Goal: Navigation & Orientation: Find specific page/section

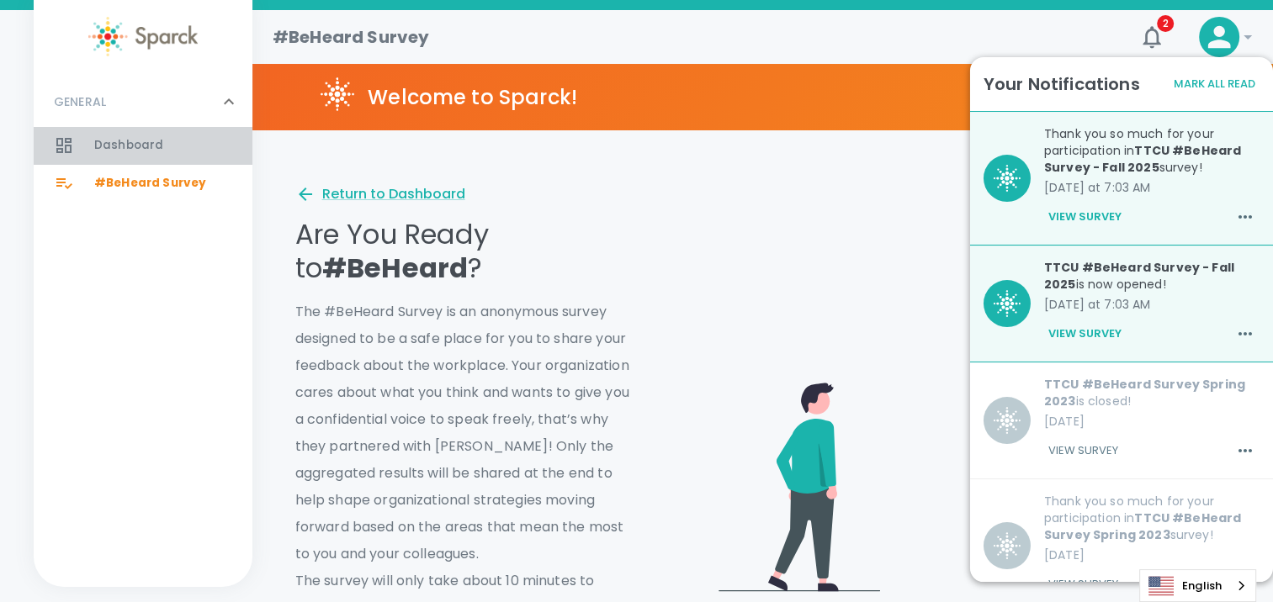
click at [88, 128] on div "Dashboard 0" at bounding box center [143, 145] width 219 height 37
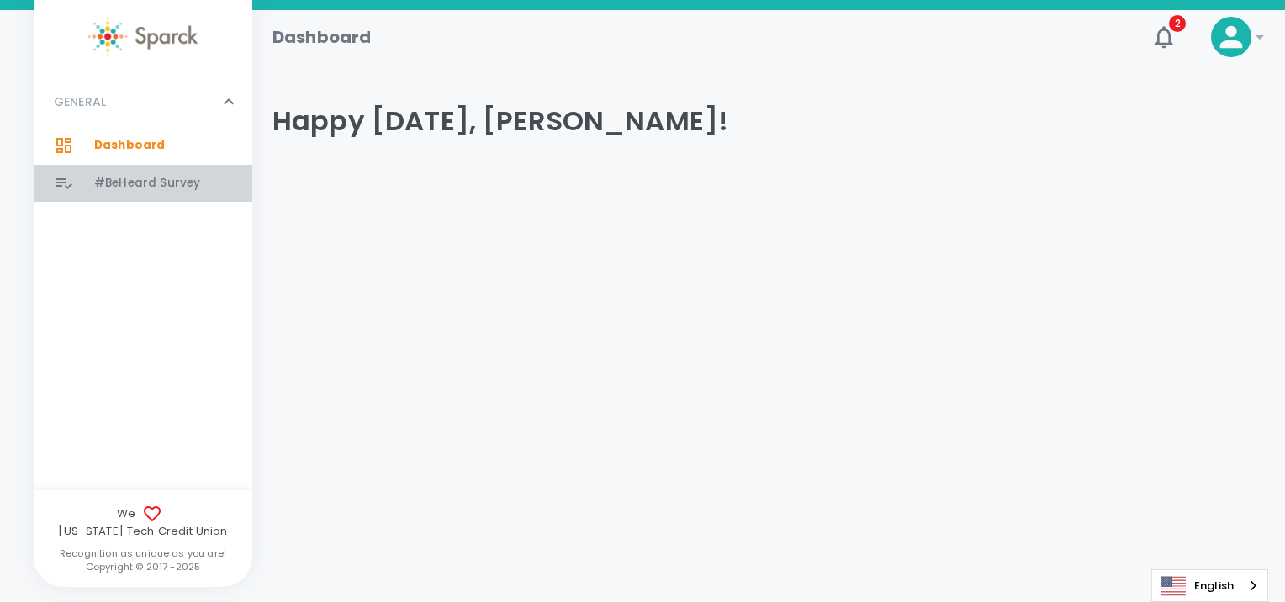
click at [121, 183] on span "#BeHeard Survey" at bounding box center [147, 183] width 106 height 17
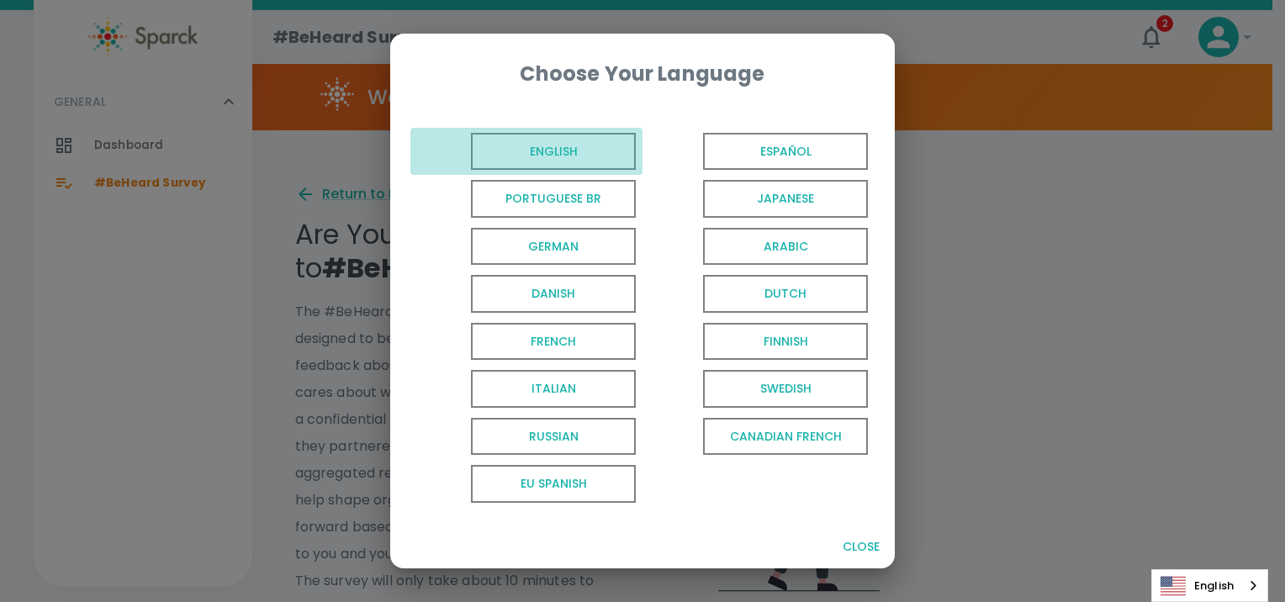
click at [611, 161] on span "English" at bounding box center [553, 152] width 165 height 38
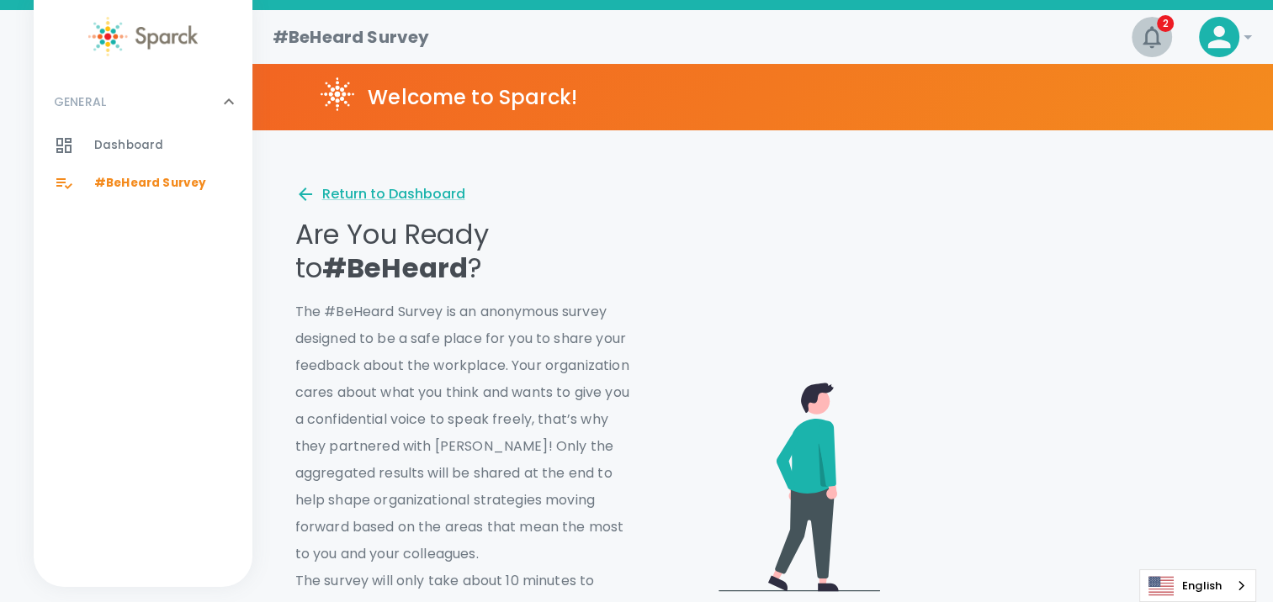
click at [1146, 32] on icon "button" at bounding box center [1151, 37] width 18 height 22
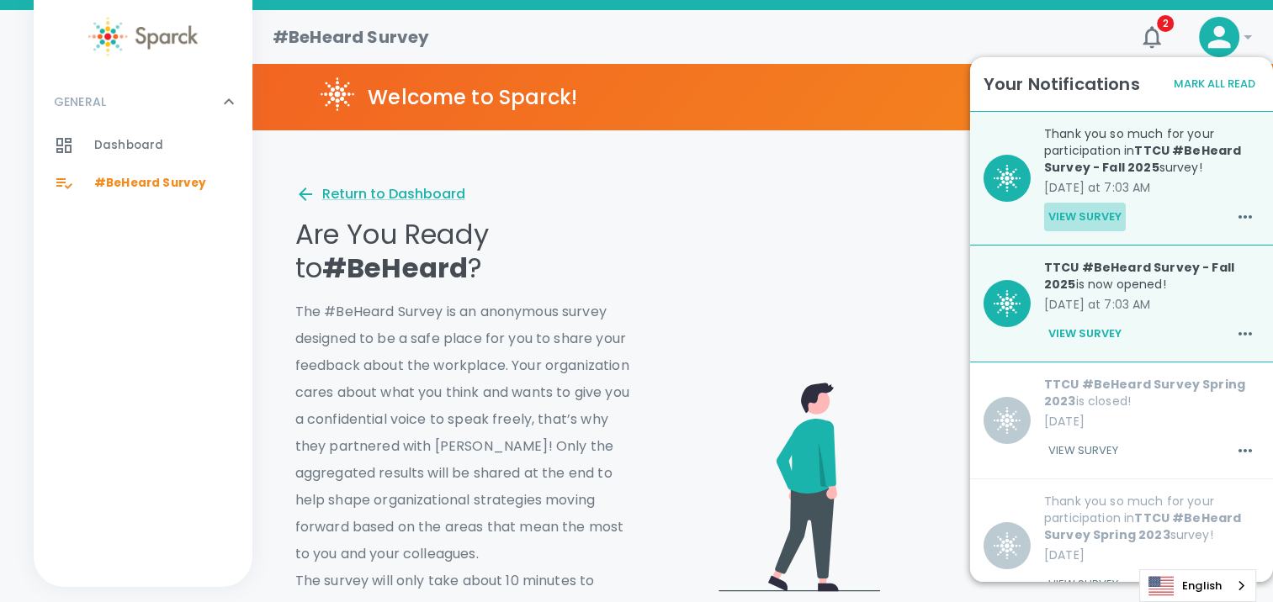
click at [1097, 215] on button "View Survey" at bounding box center [1085, 217] width 82 height 29
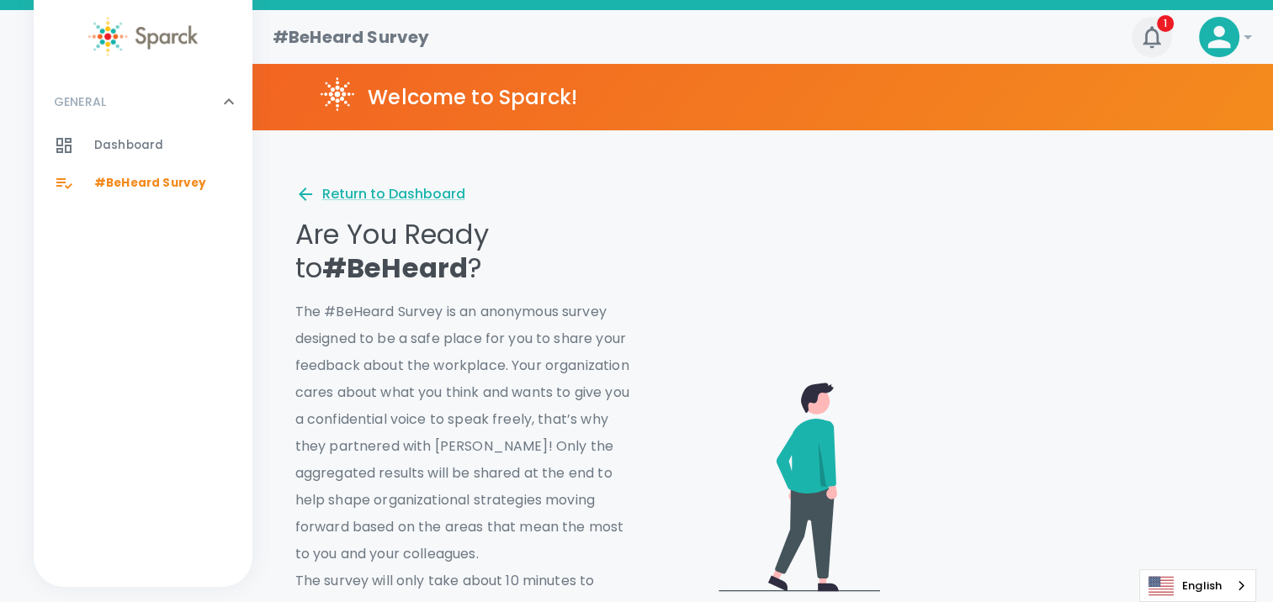
click at [1147, 34] on icon "button" at bounding box center [1151, 37] width 27 height 27
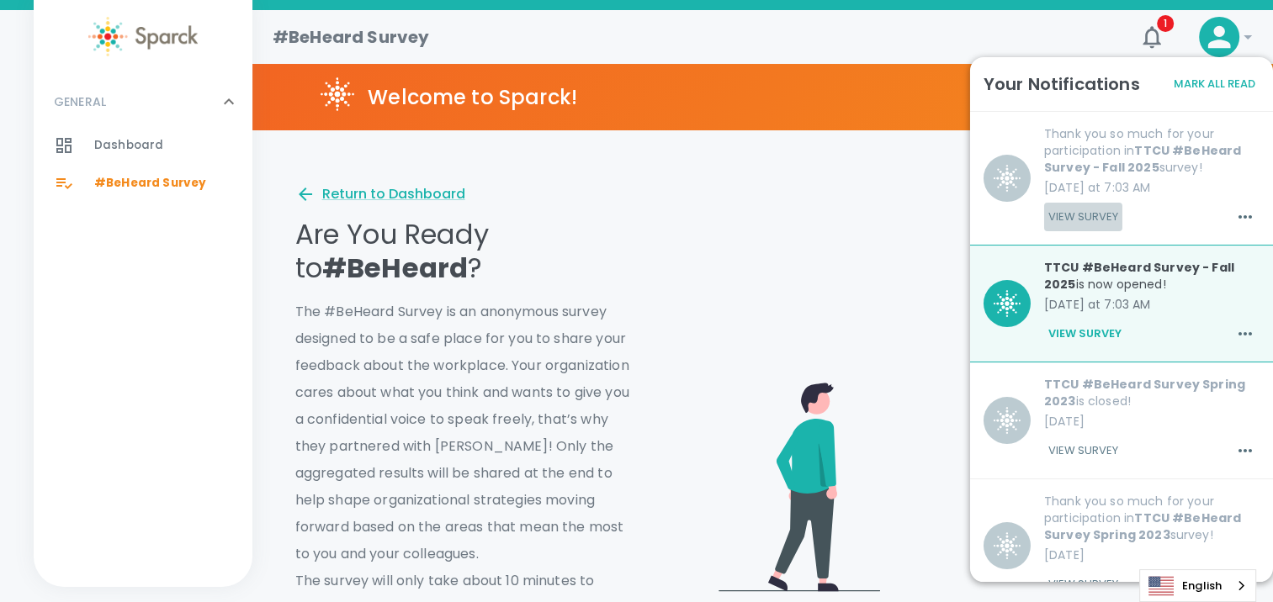
click at [1073, 210] on button "View Survey" at bounding box center [1083, 217] width 78 height 29
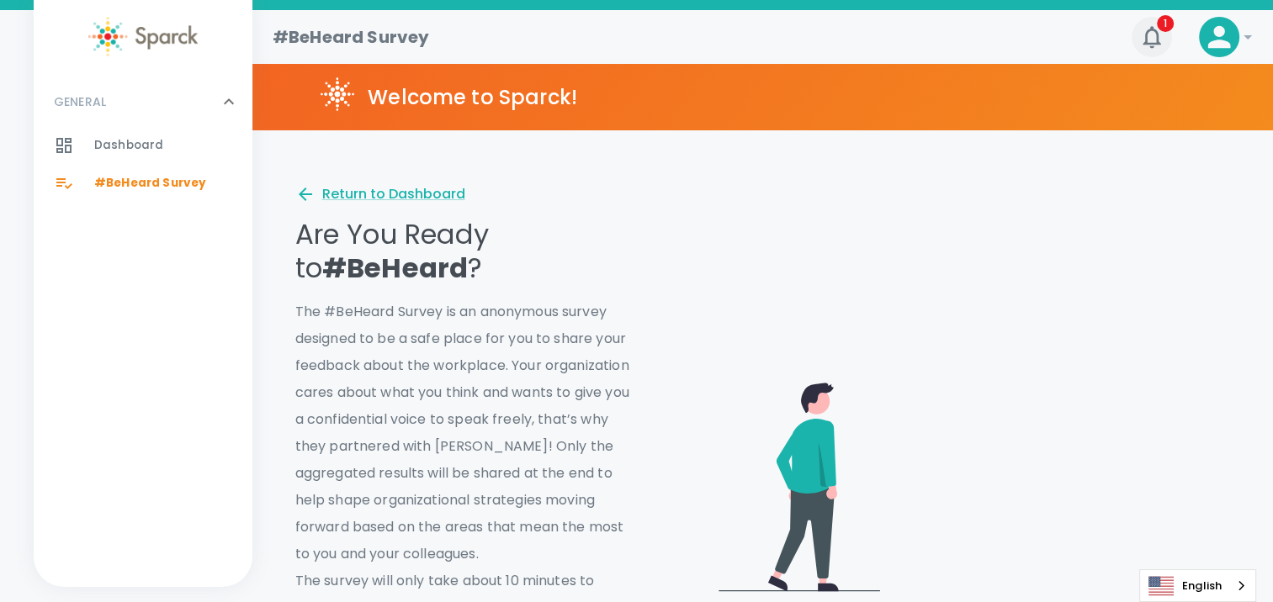
click at [1150, 33] on icon "button" at bounding box center [1151, 37] width 27 height 27
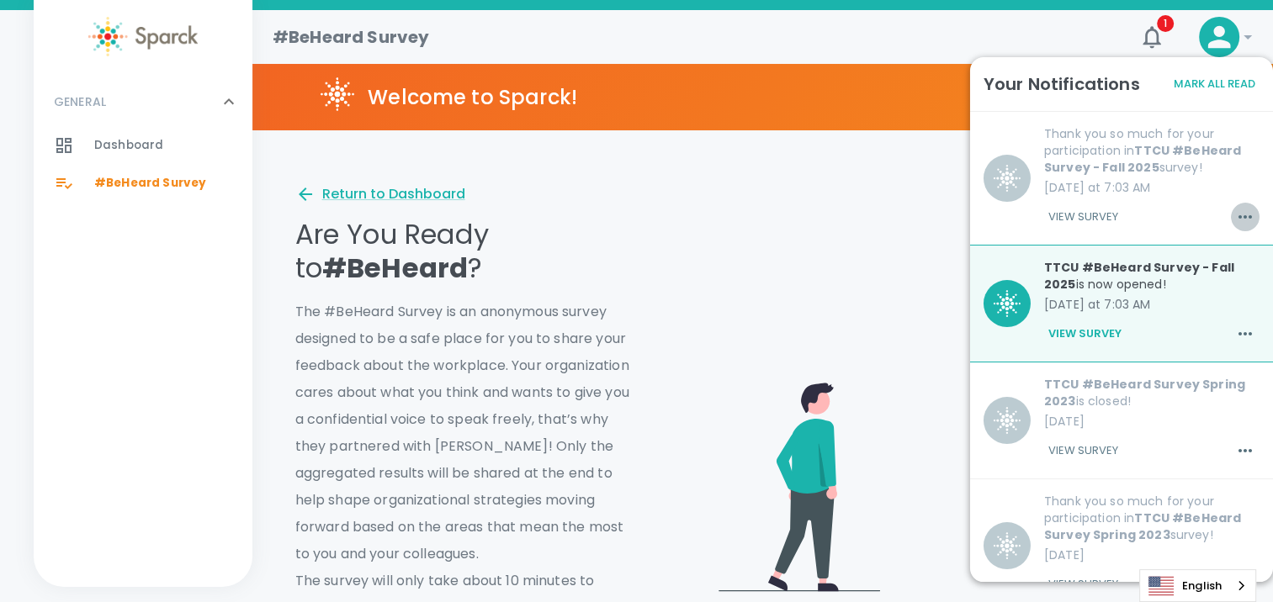
click at [1235, 213] on icon "button" at bounding box center [1245, 217] width 20 height 20
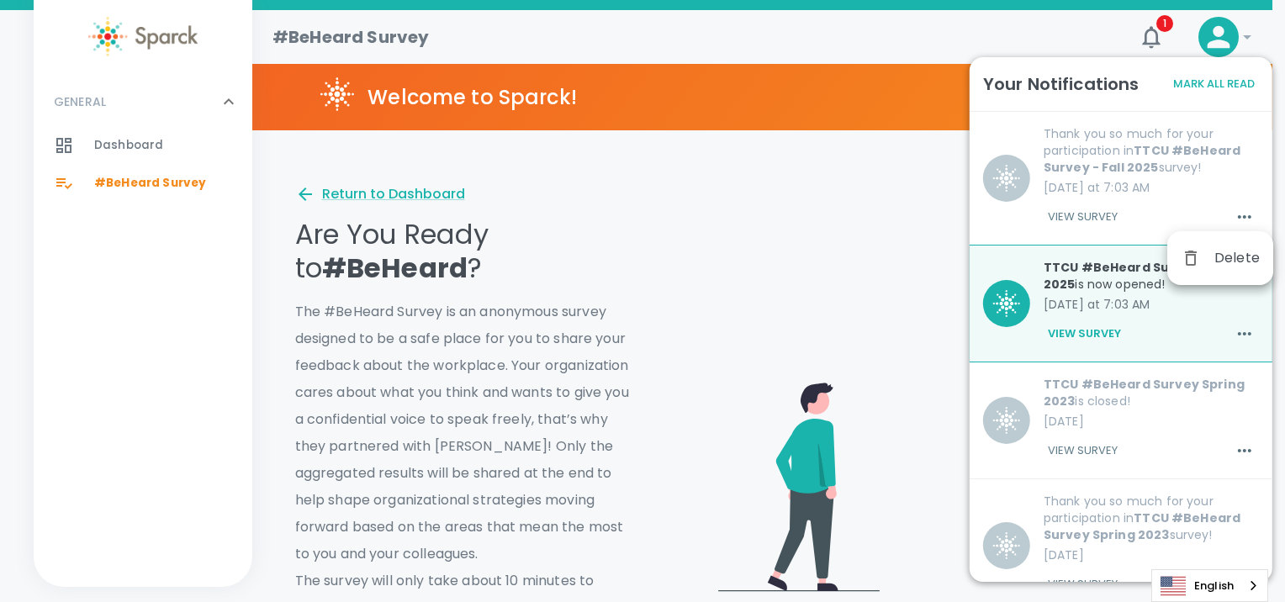
click at [1049, 157] on div at bounding box center [642, 301] width 1285 height 602
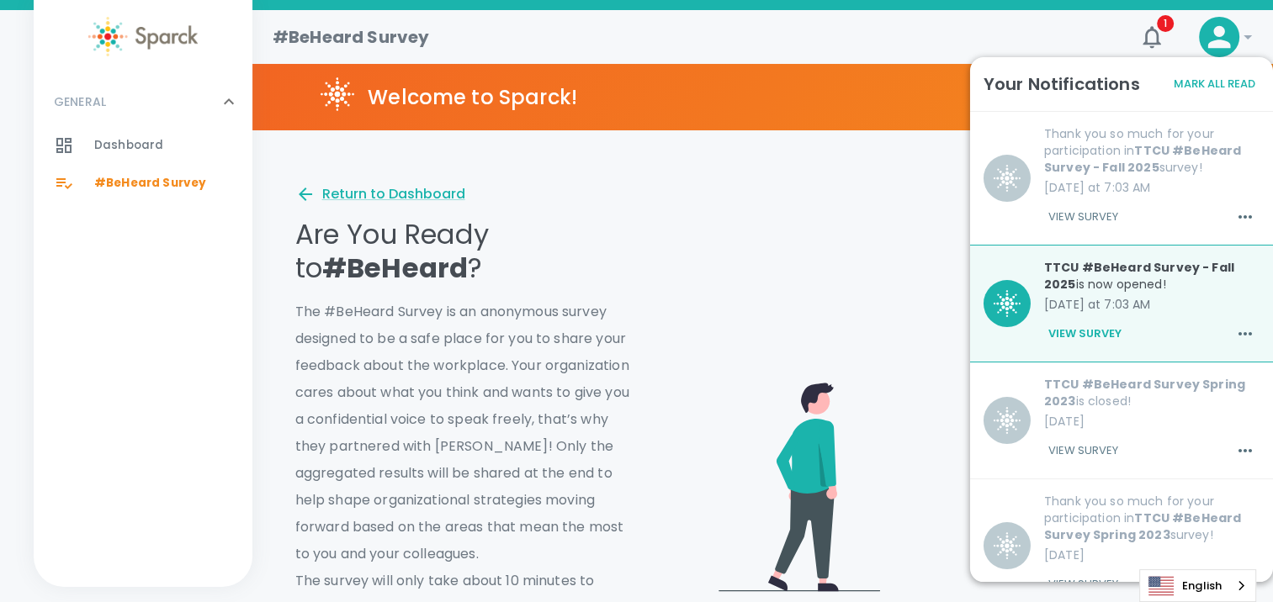
click at [791, 198] on div at bounding box center [934, 453] width 593 height 632
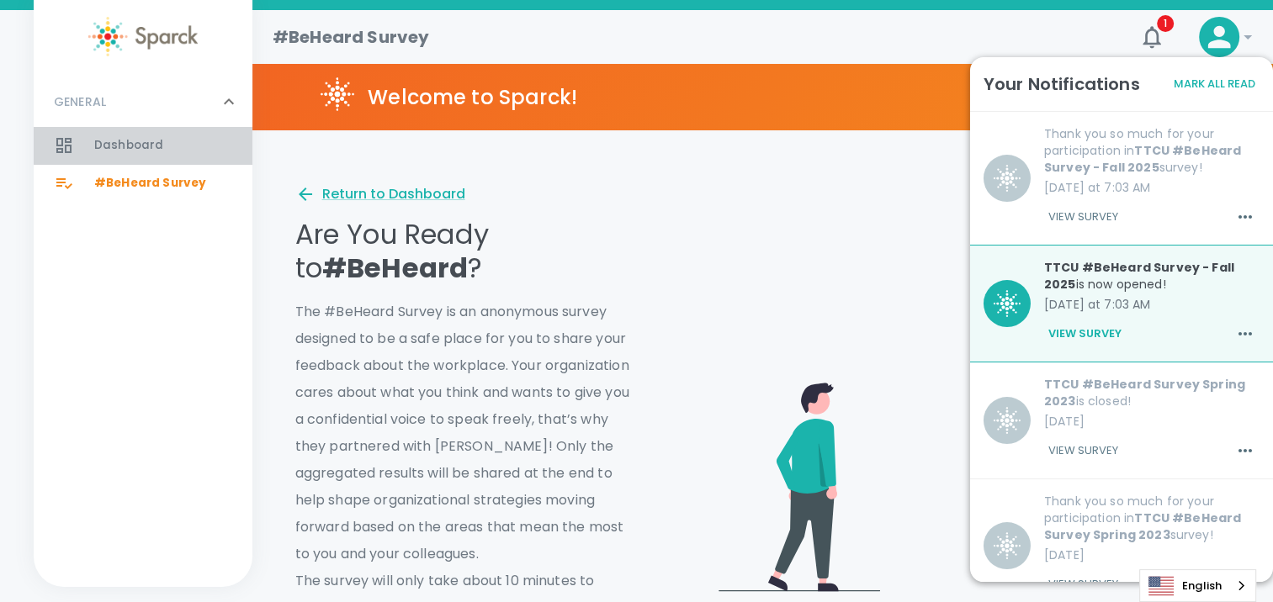
click at [130, 147] on span "Dashboard" at bounding box center [128, 145] width 69 height 17
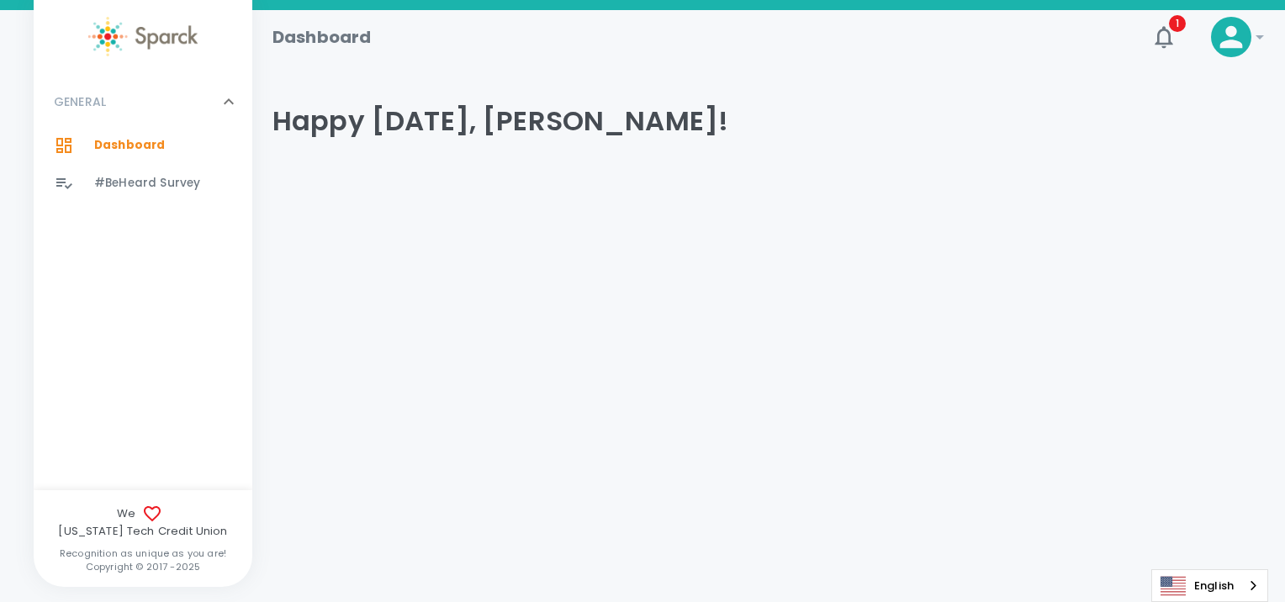
click at [221, 100] on icon at bounding box center [229, 102] width 20 height 20
click at [1245, 43] on icon at bounding box center [1232, 37] width 34 height 34
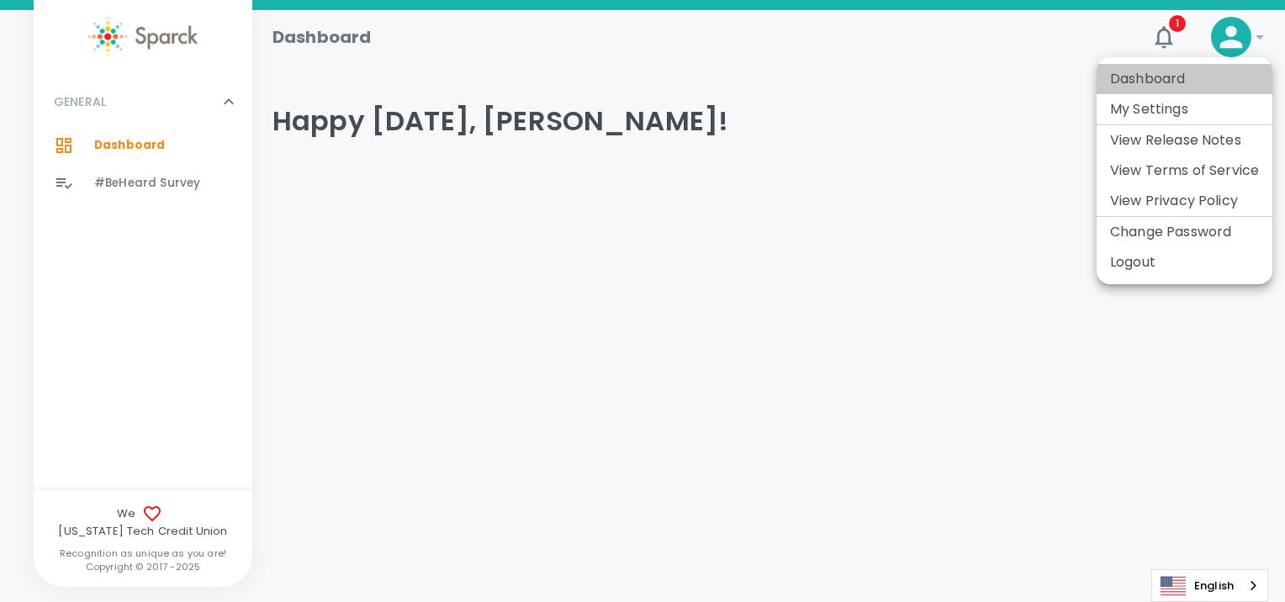
click at [1139, 81] on li "Dashboard" at bounding box center [1185, 79] width 176 height 30
